Goal: Information Seeking & Learning: Learn about a topic

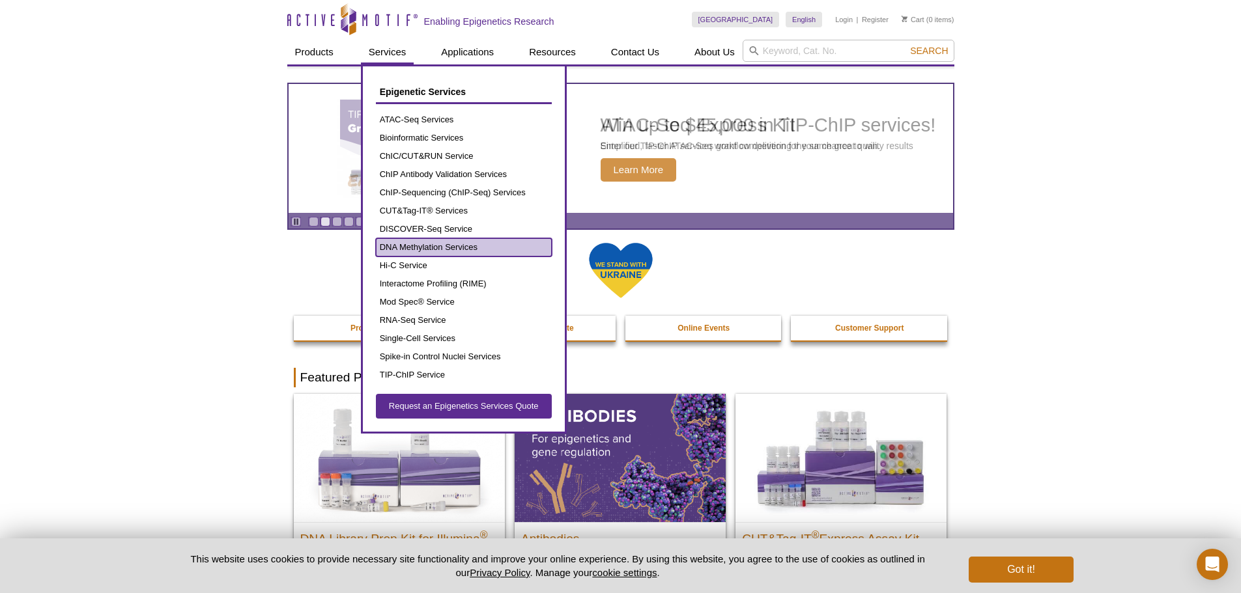
click at [399, 249] on link "DNA Methylation Services" at bounding box center [464, 247] width 176 height 18
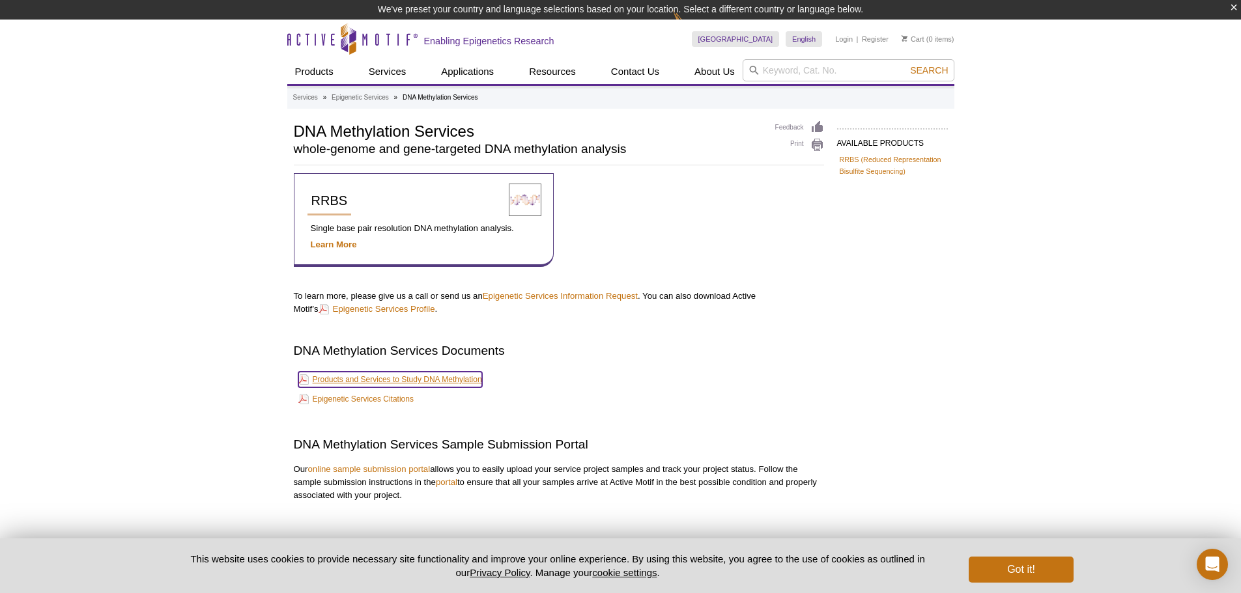
click at [356, 380] on link "Products and Services to Study DNA Methylation" at bounding box center [390, 380] width 184 height 16
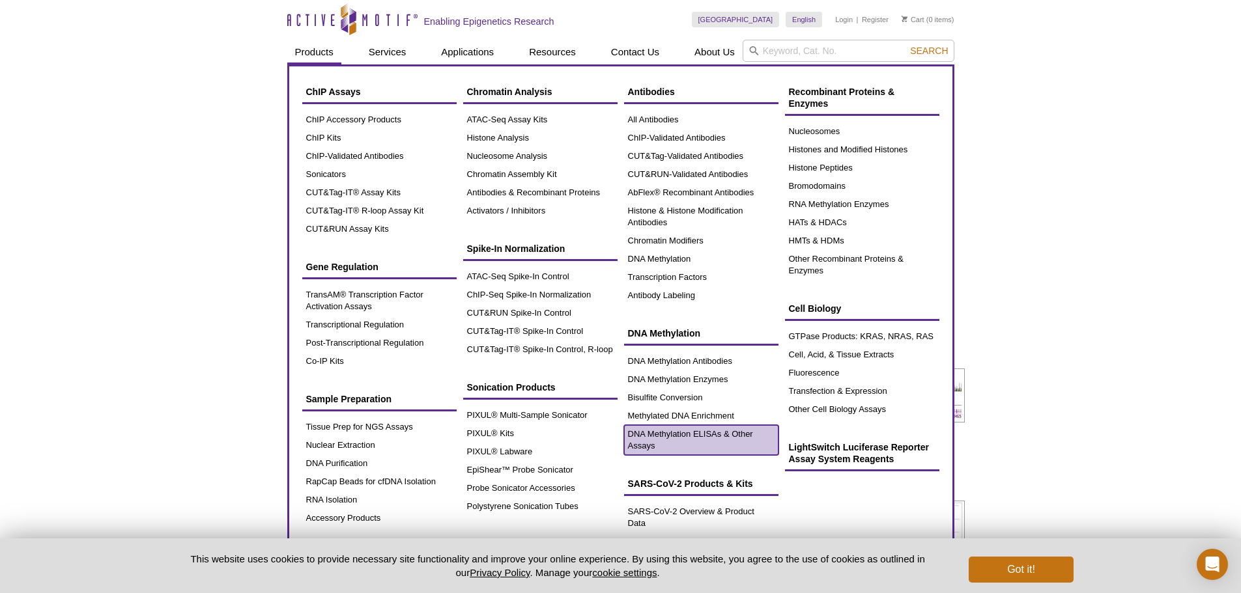
click at [639, 448] on link "DNA Methylation ELISAs & Other Assays" at bounding box center [701, 440] width 154 height 30
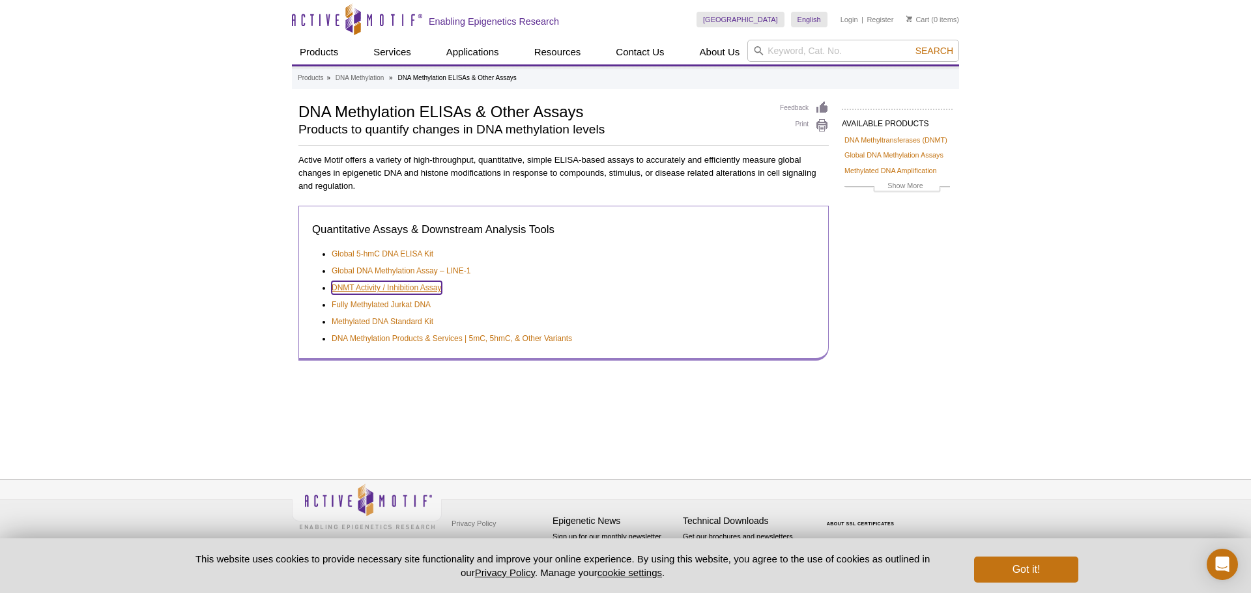
click at [405, 286] on link "DNMT Activity / Inhibition Assay" at bounding box center [387, 287] width 110 height 13
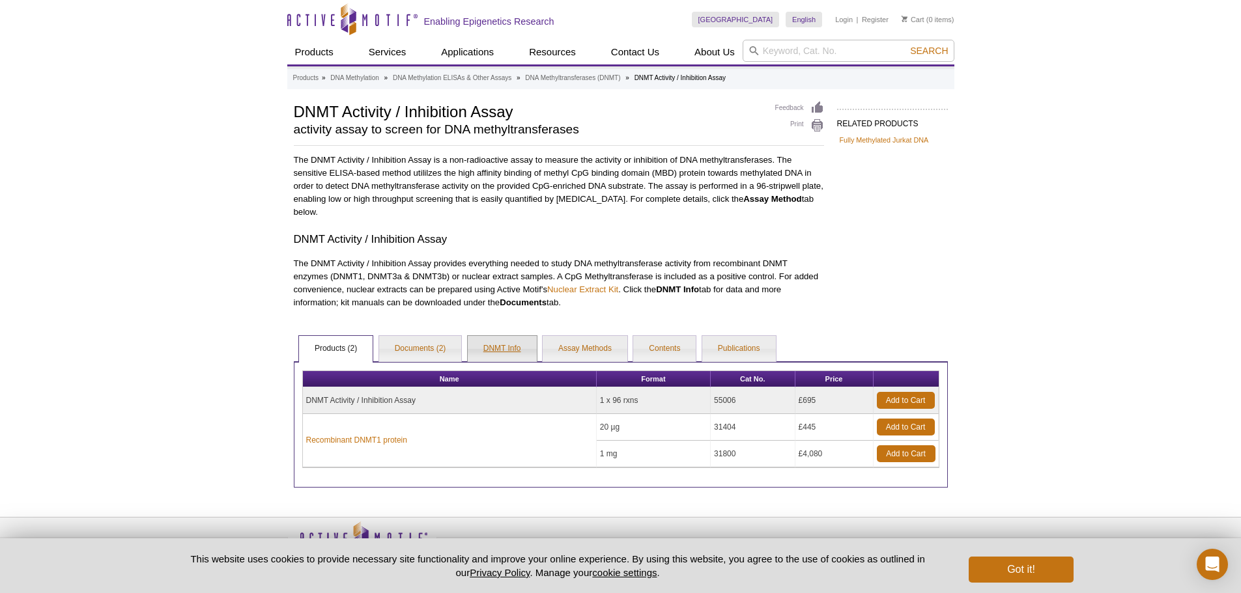
click at [493, 352] on link "DNMT Info" at bounding box center [502, 349] width 69 height 26
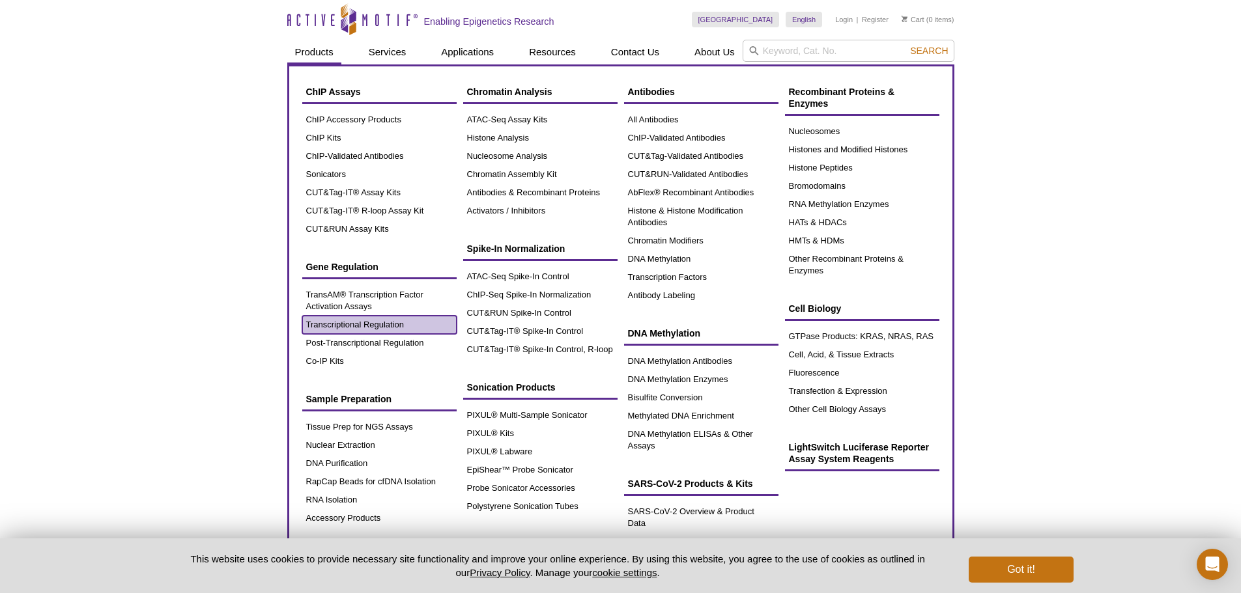
click at [348, 328] on link "Transcriptional Regulation" at bounding box center [379, 325] width 154 height 18
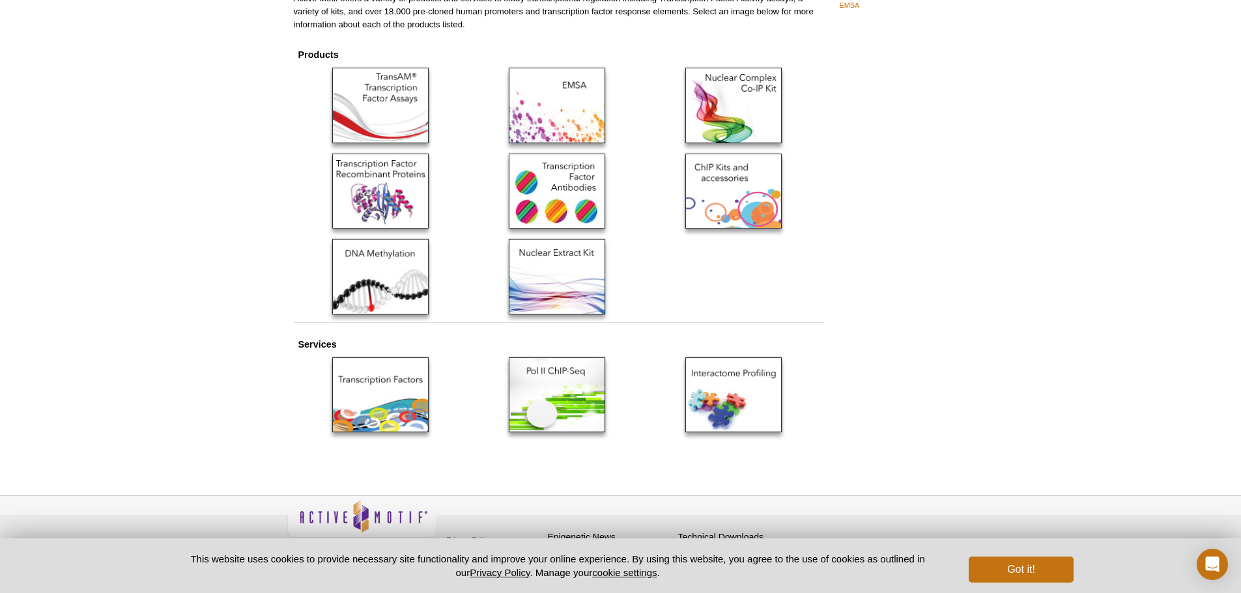
scroll to position [178, 0]
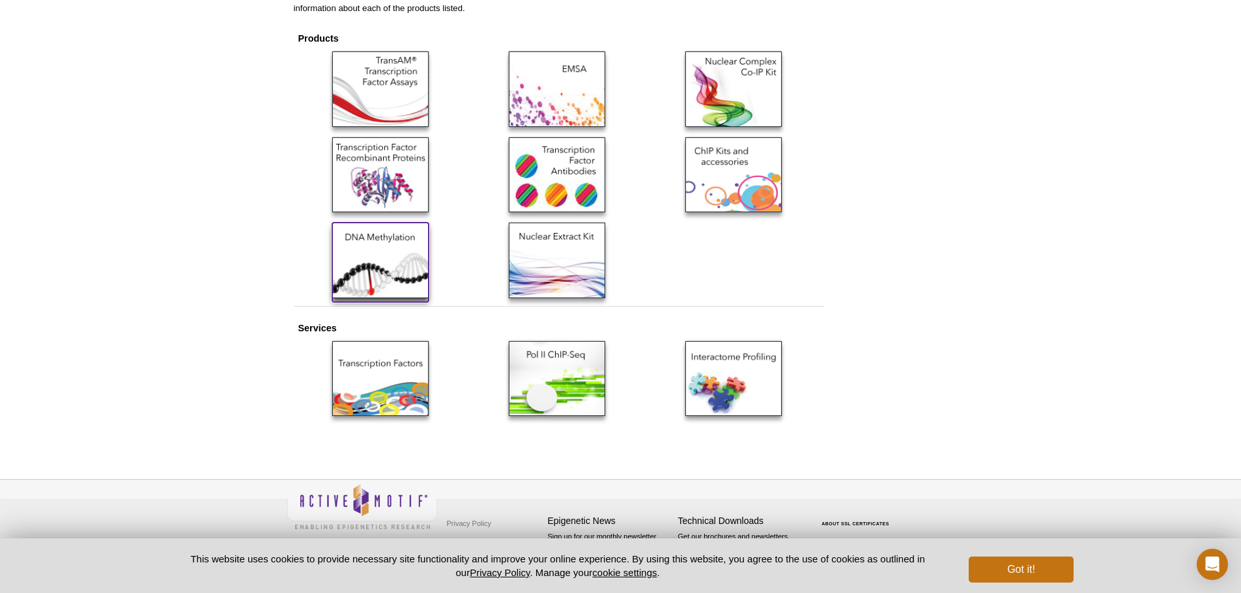
click at [371, 257] on img at bounding box center [380, 260] width 96 height 75
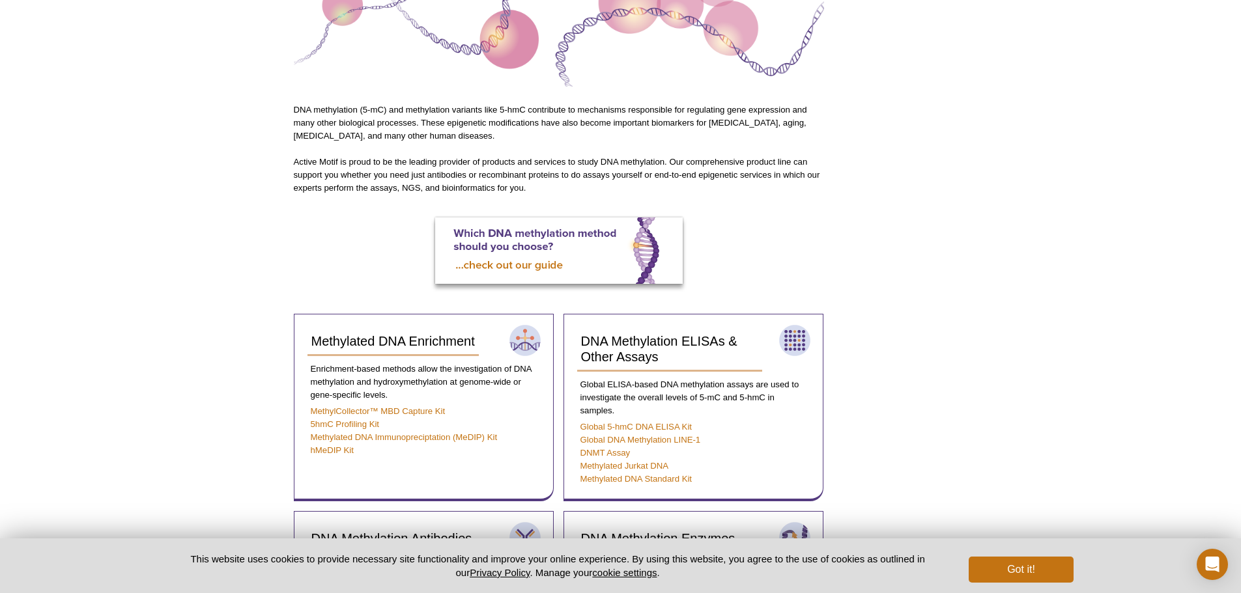
scroll to position [65, 0]
